Goal: Information Seeking & Learning: Learn about a topic

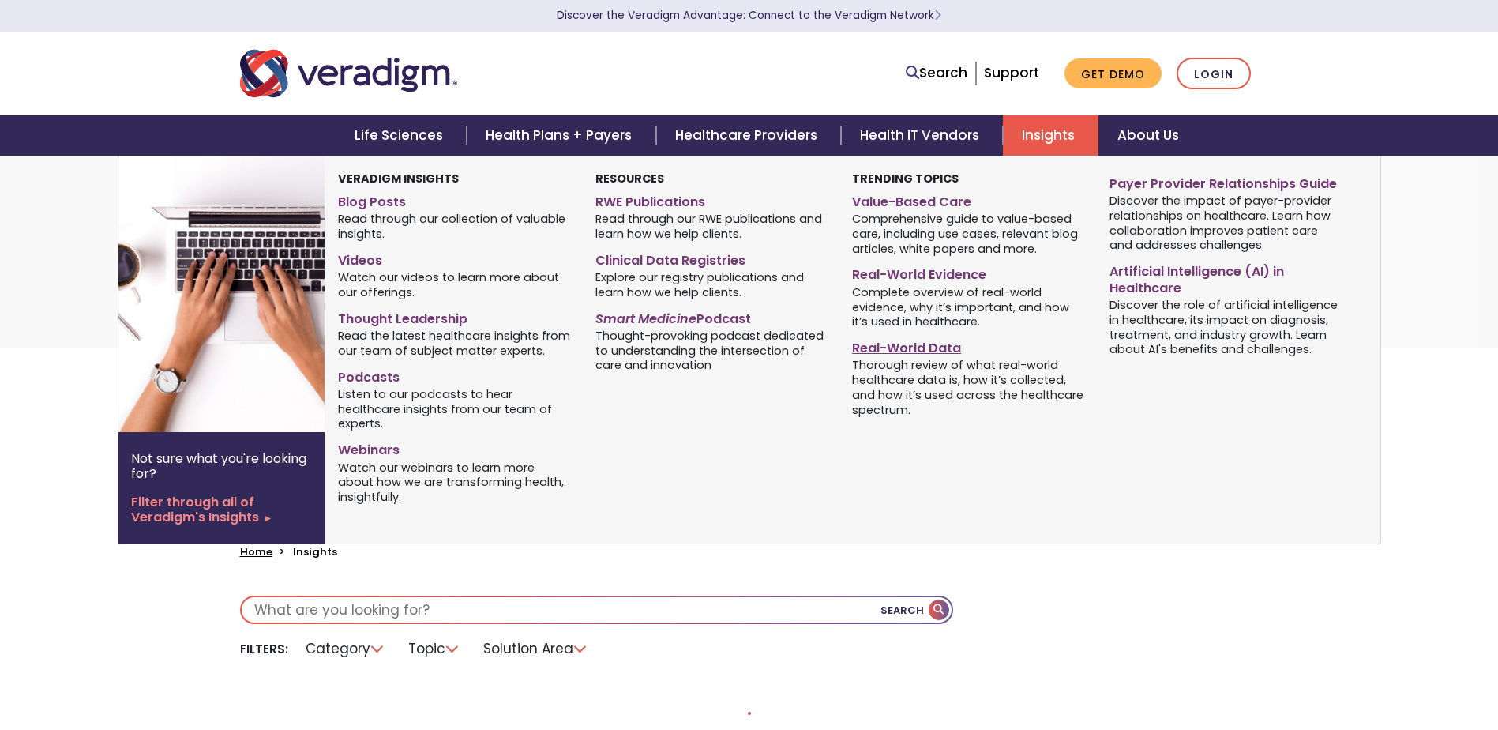
click at [937, 346] on link "Real-World Data" at bounding box center [968, 345] width 233 height 23
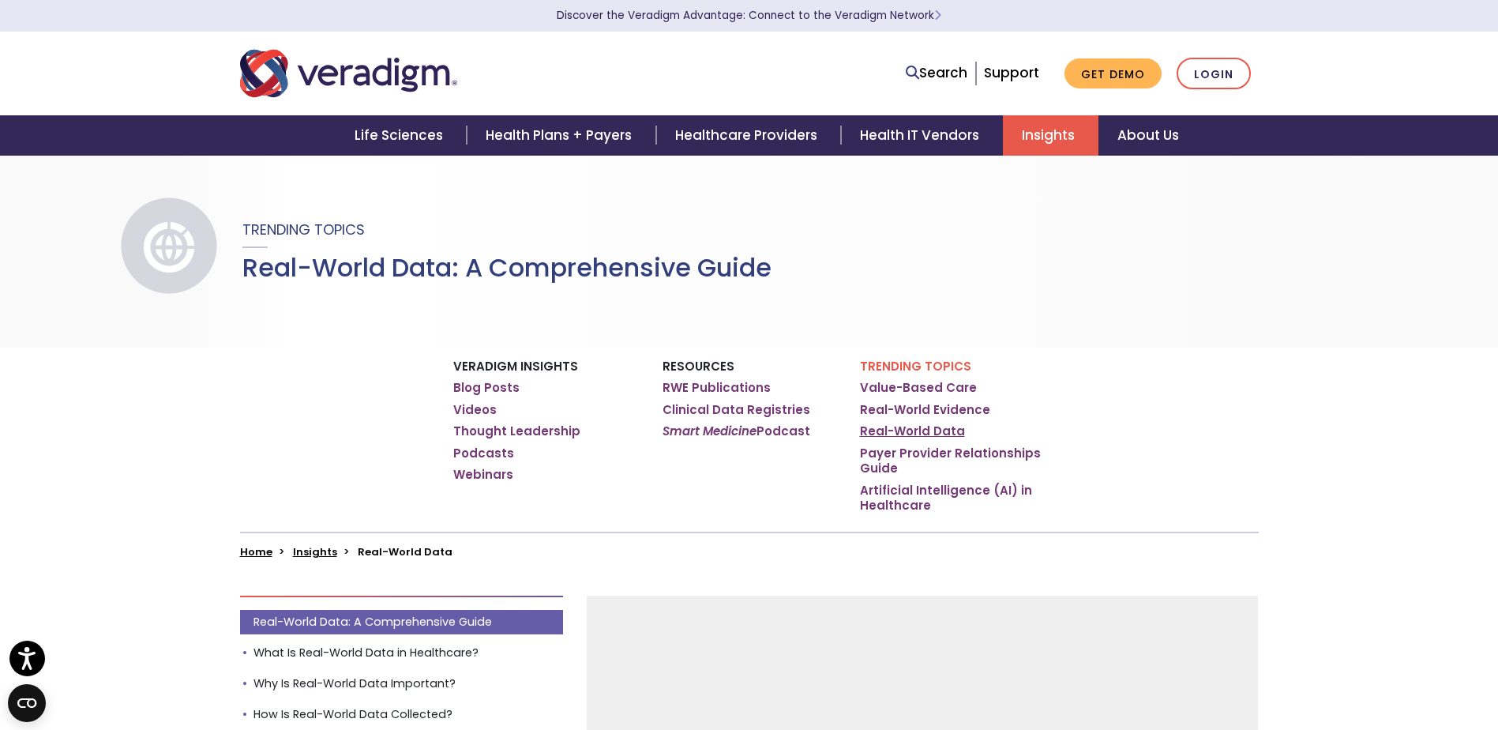
click at [906, 426] on link "Real-World Data" at bounding box center [912, 431] width 105 height 16
